Goal: Transaction & Acquisition: Purchase product/service

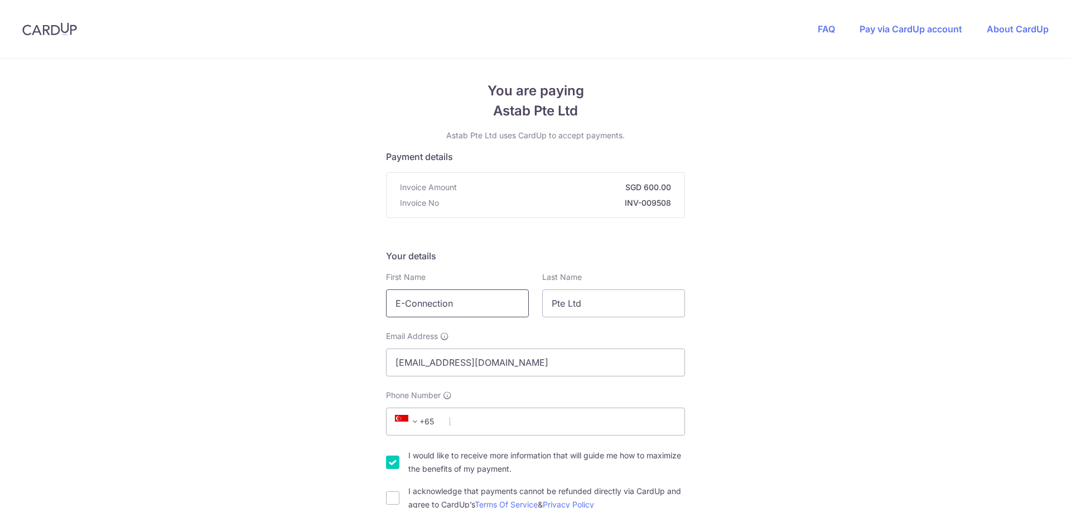
drag, startPoint x: 432, startPoint y: 297, endPoint x: 285, endPoint y: 294, distance: 147.3
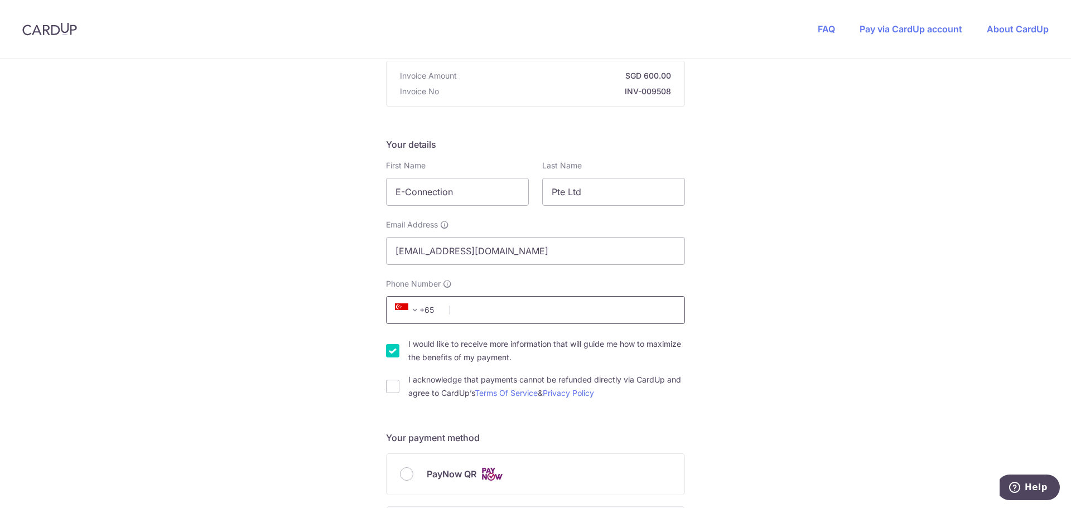
click at [480, 312] on input "Phone Number" at bounding box center [535, 310] width 299 height 28
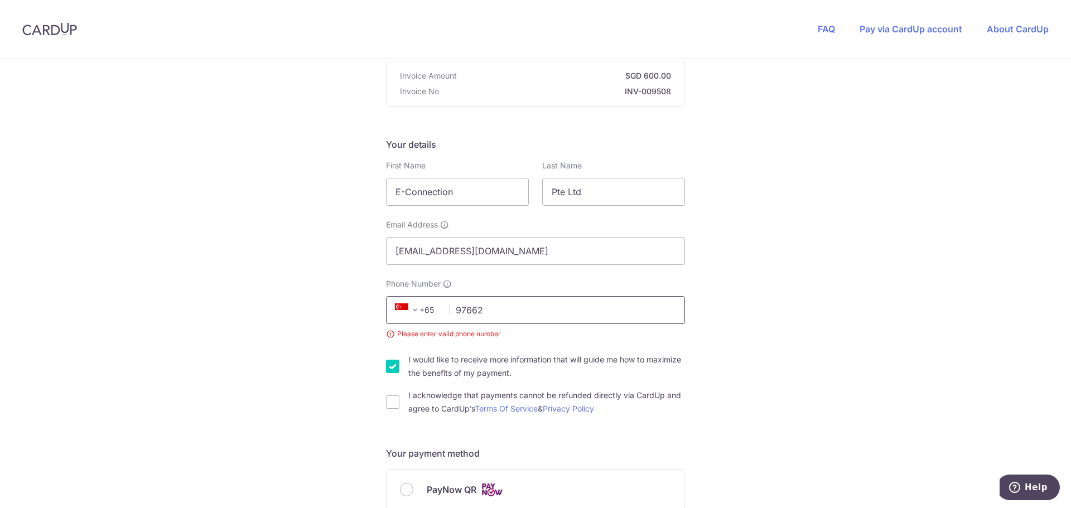
drag, startPoint x: 502, startPoint y: 313, endPoint x: 444, endPoint y: 312, distance: 58.0
click at [444, 312] on div "+376 +971 +93 +1268 +1264 +355 +374 +244 +0 +54 +1684 +43 +61 +297 +358 +994 +3…" at bounding box center [535, 310] width 299 height 28
click at [511, 315] on input "97662" at bounding box center [535, 310] width 299 height 28
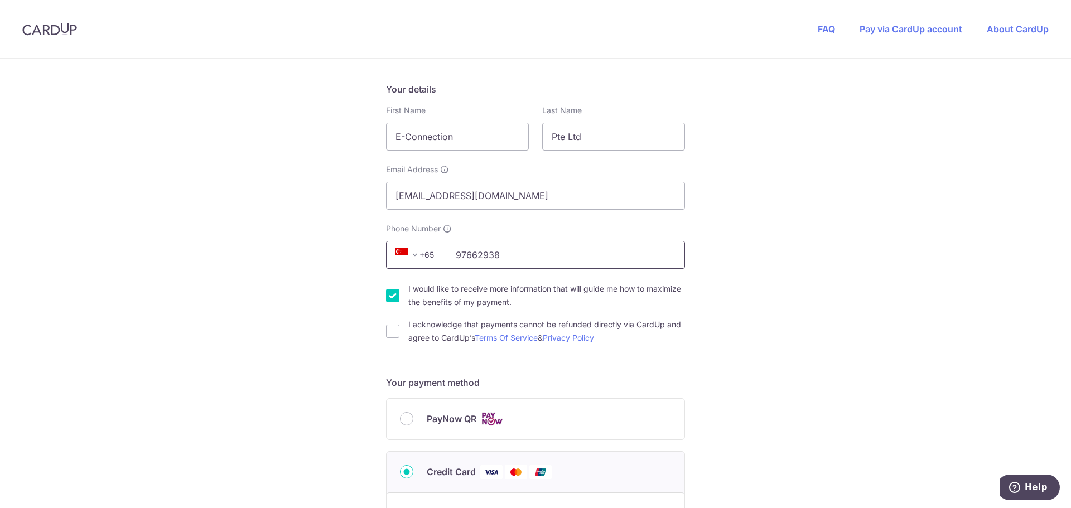
scroll to position [167, 0]
type input "97662938"
click at [395, 296] on input "I would like to receive more information that will guide me how to maximize the…" at bounding box center [392, 294] width 13 height 13
checkbox input "false"
click at [394, 333] on input "I acknowledge that payments cannot be refunded directly via CardUp and agree to…" at bounding box center [392, 330] width 13 height 13
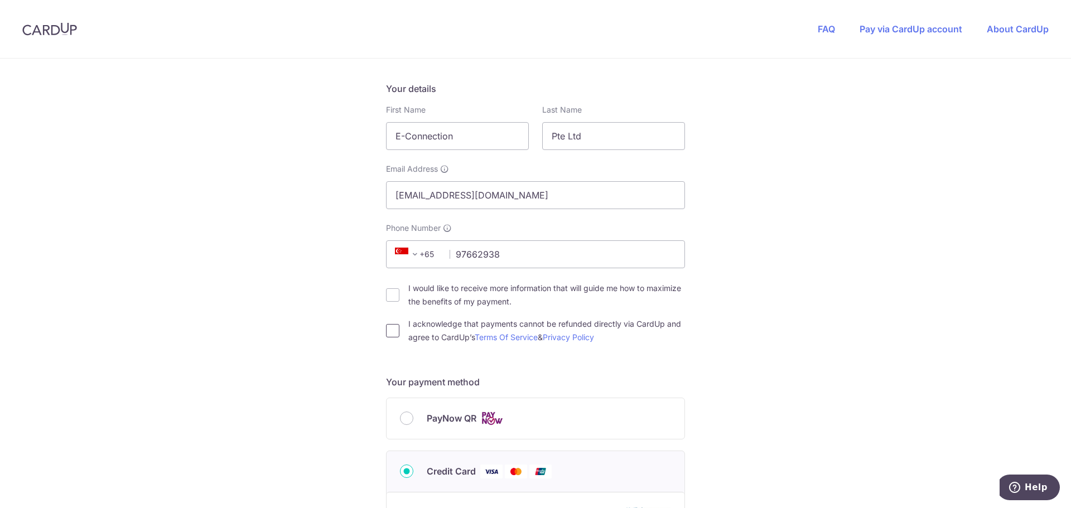
checkbox input "true"
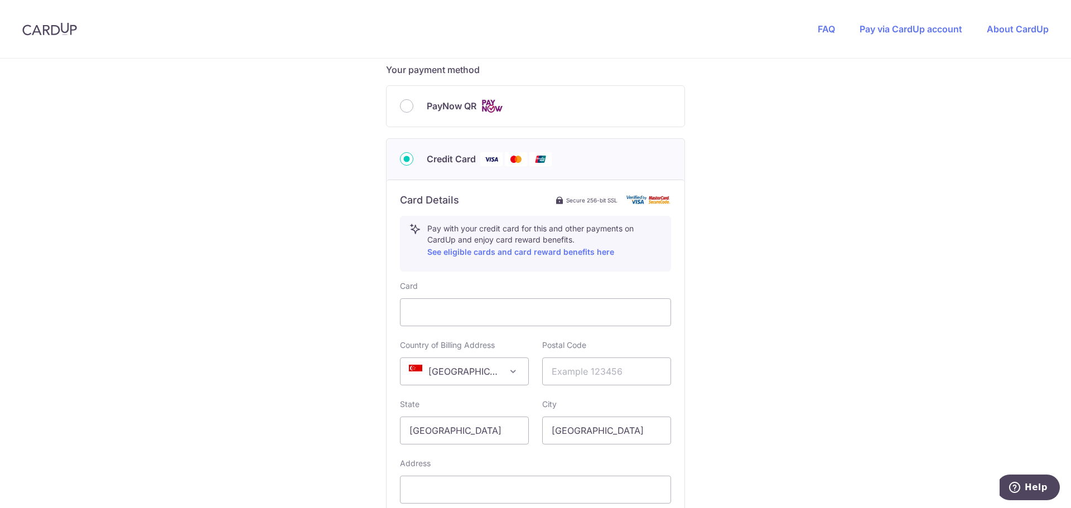
scroll to position [502, 0]
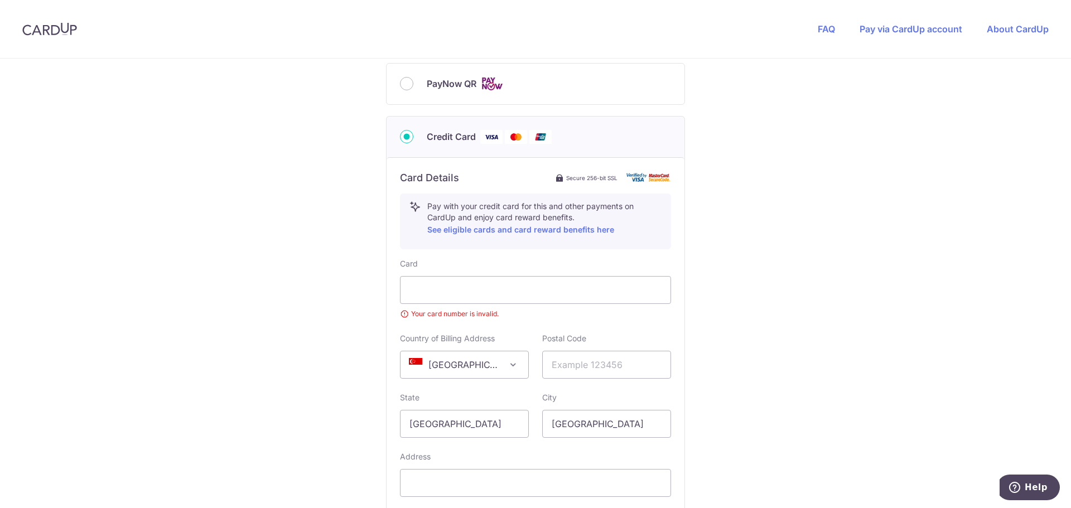
click at [558, 324] on div "Card Your card number is invalid. Country of Billing Address [GEOGRAPHIC_DATA] …" at bounding box center [535, 398] width 271 height 280
click at [590, 370] on input "text" at bounding box center [606, 365] width 129 height 28
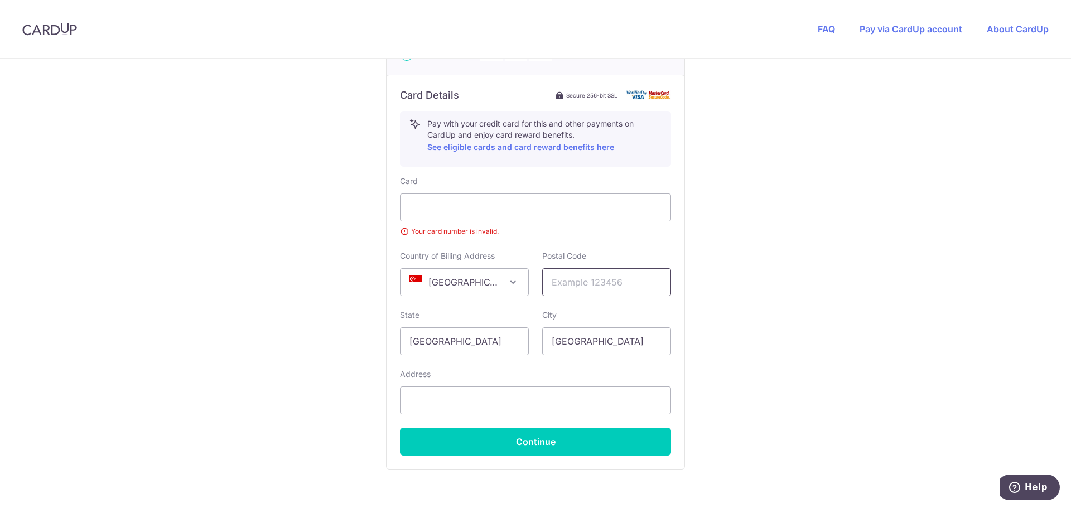
scroll to position [614, 0]
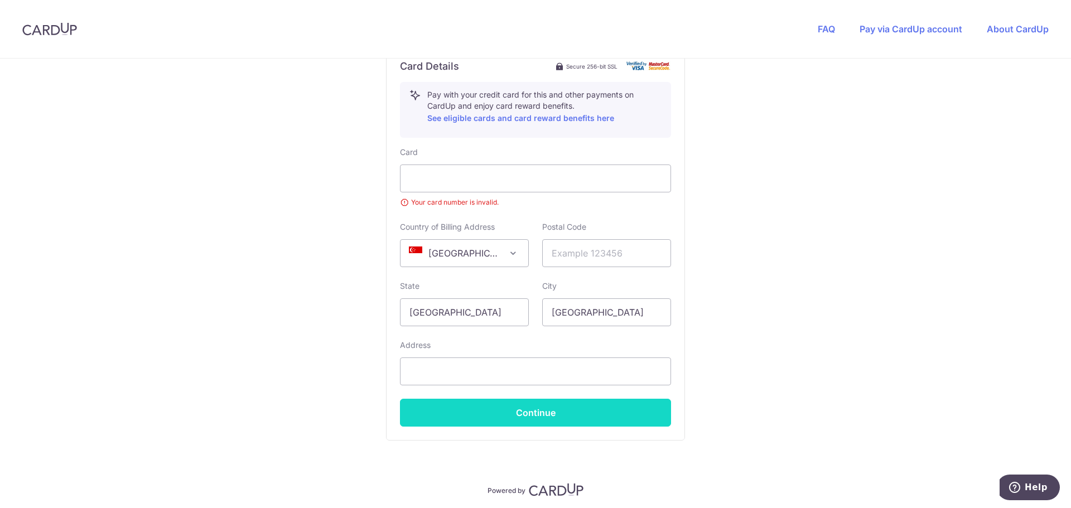
click at [538, 417] on button "Continue" at bounding box center [535, 413] width 271 height 28
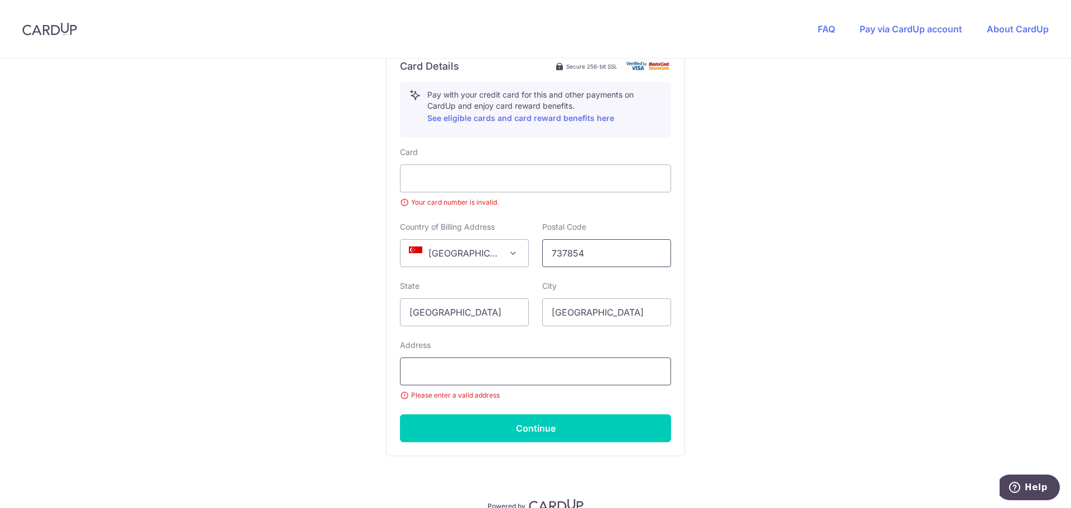
type input "737854"
click at [502, 364] on input "text" at bounding box center [535, 372] width 271 height 28
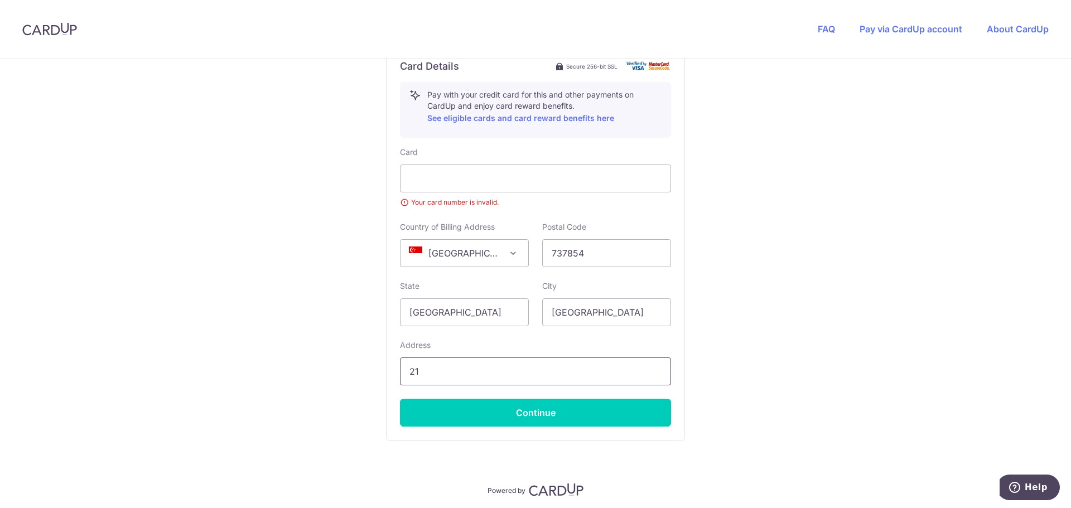
drag, startPoint x: 424, startPoint y: 367, endPoint x: 396, endPoint y: 361, distance: 29.0
click at [396, 361] on div "Card Details Secure 256-bit SSL Pay with your credit card for this and other pa…" at bounding box center [536, 243] width 298 height 394
paste input "Woodlands Cl, [GEOGRAPHIC_DATA] 737854"
drag, startPoint x: 480, startPoint y: 373, endPoint x: 903, endPoint y: 411, distance: 425.2
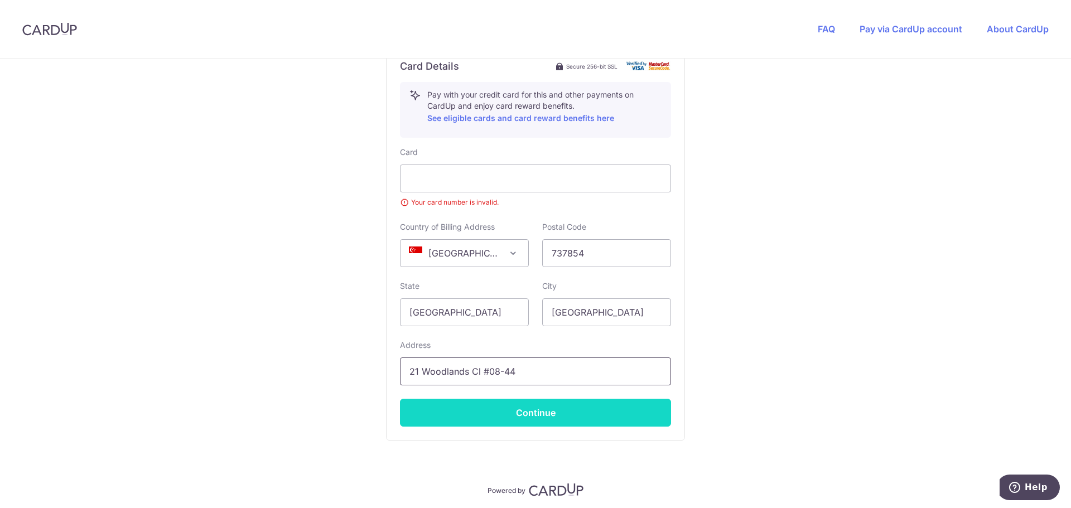
type input "21 Woodlands Cl #08-44"
click at [537, 409] on button "Continue" at bounding box center [535, 413] width 271 height 28
click at [571, 409] on button "Continue" at bounding box center [535, 413] width 271 height 28
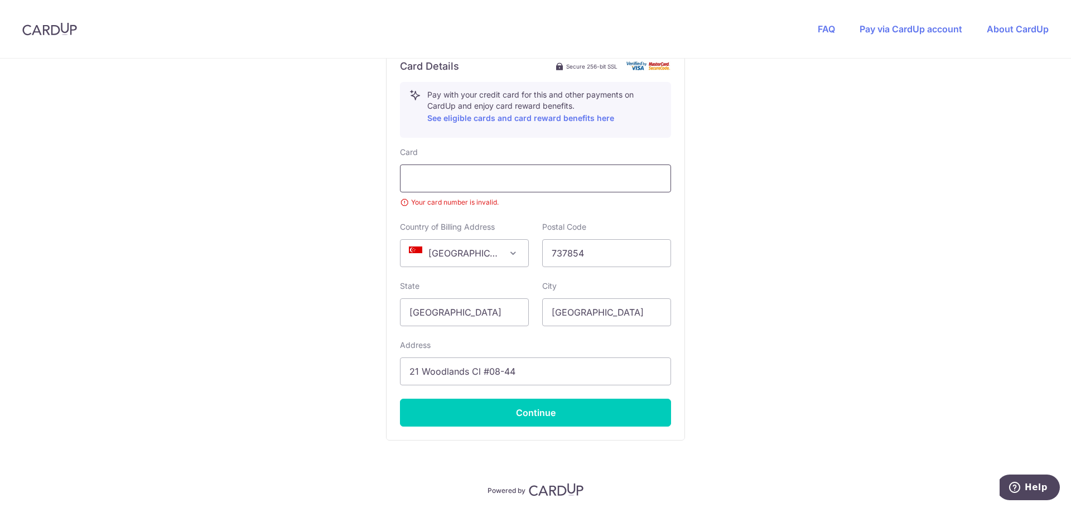
click at [512, 172] on iframe at bounding box center [535, 178] width 252 height 13
click at [633, 197] on small "Your card number is invalid." at bounding box center [535, 202] width 271 height 11
click at [637, 262] on input "737854" at bounding box center [606, 253] width 129 height 28
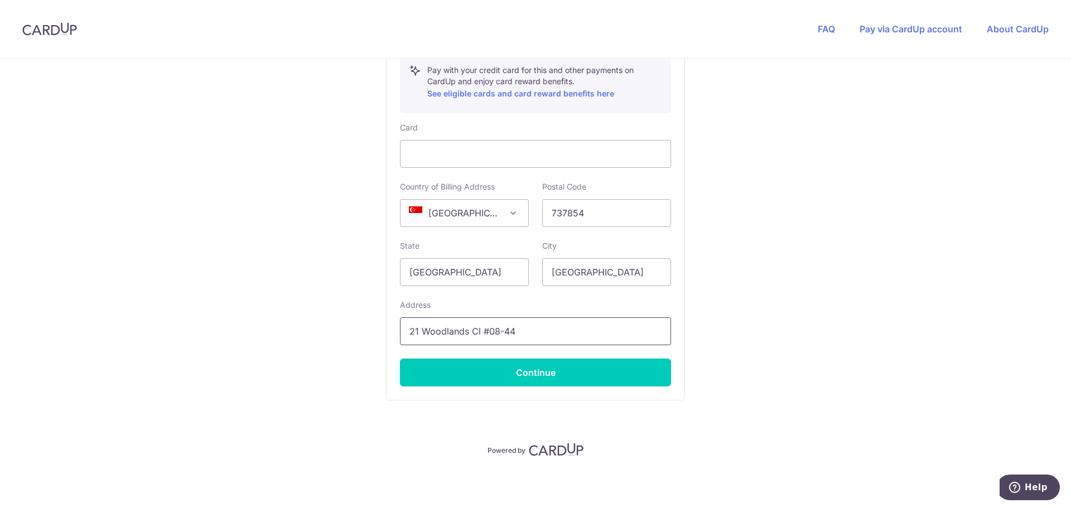
scroll to position [639, 0]
click at [558, 378] on button "Continue" at bounding box center [535, 372] width 271 height 28
type input "**** 1143"
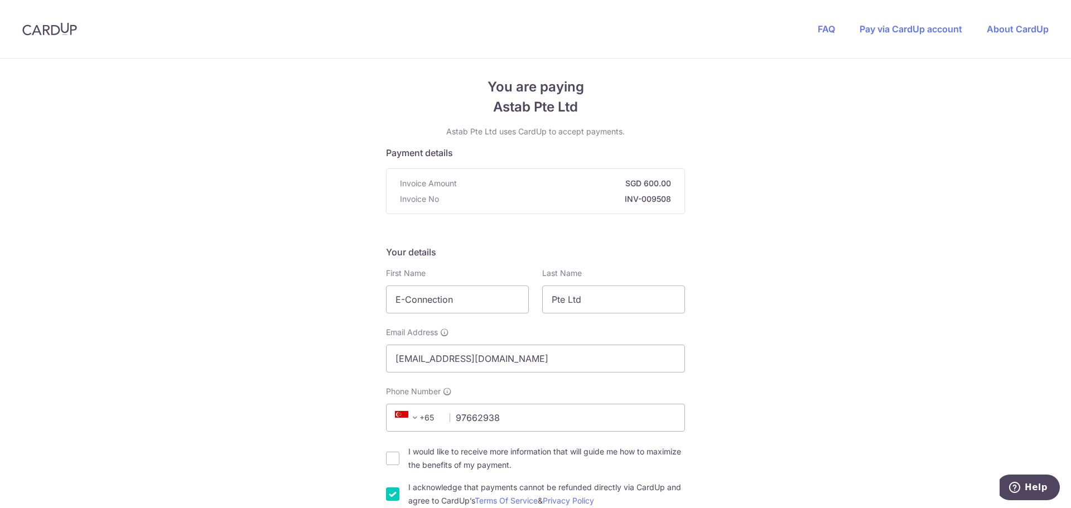
scroll to position [0, 0]
